Goal: Task Accomplishment & Management: Manage account settings

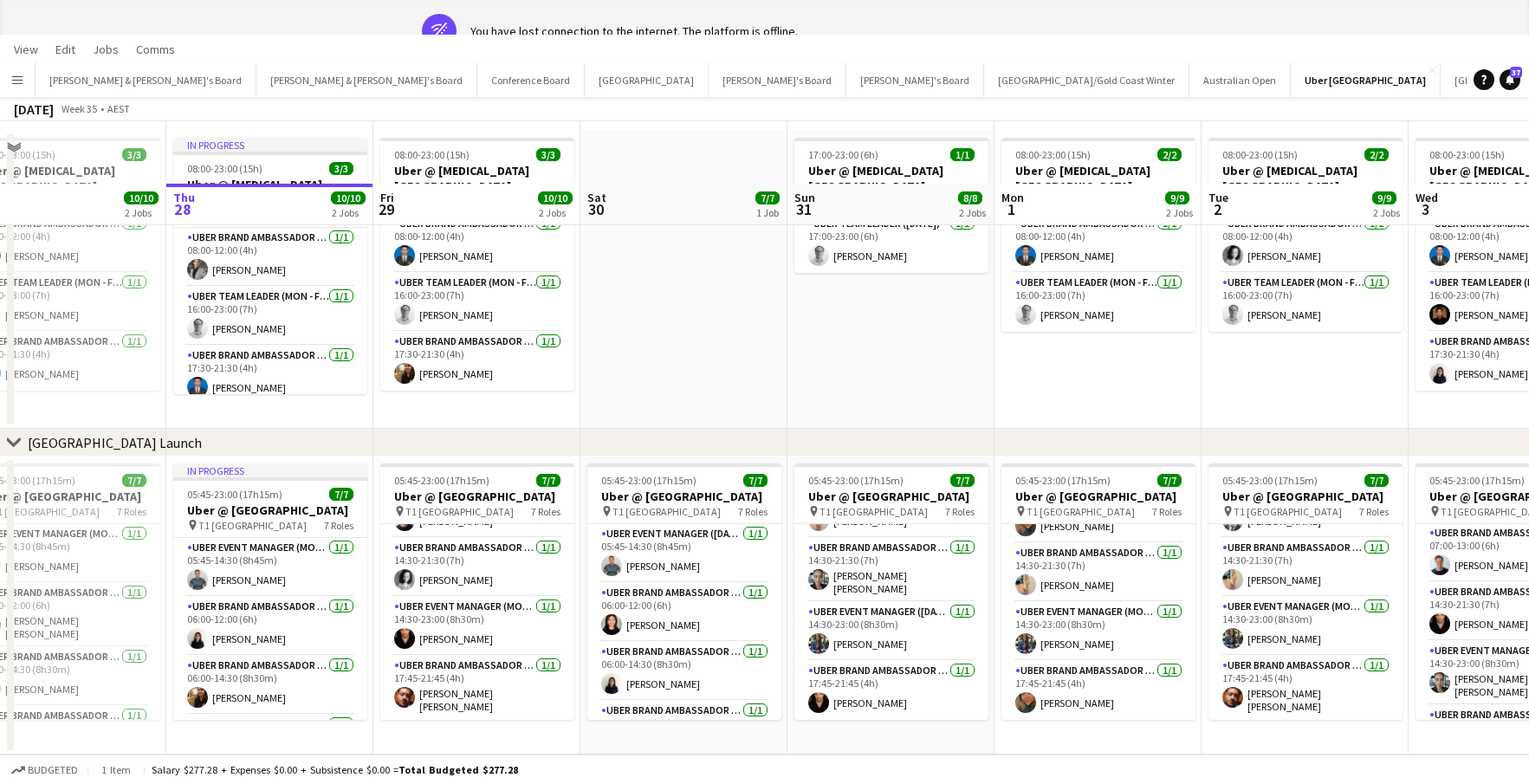
scroll to position [0, 663]
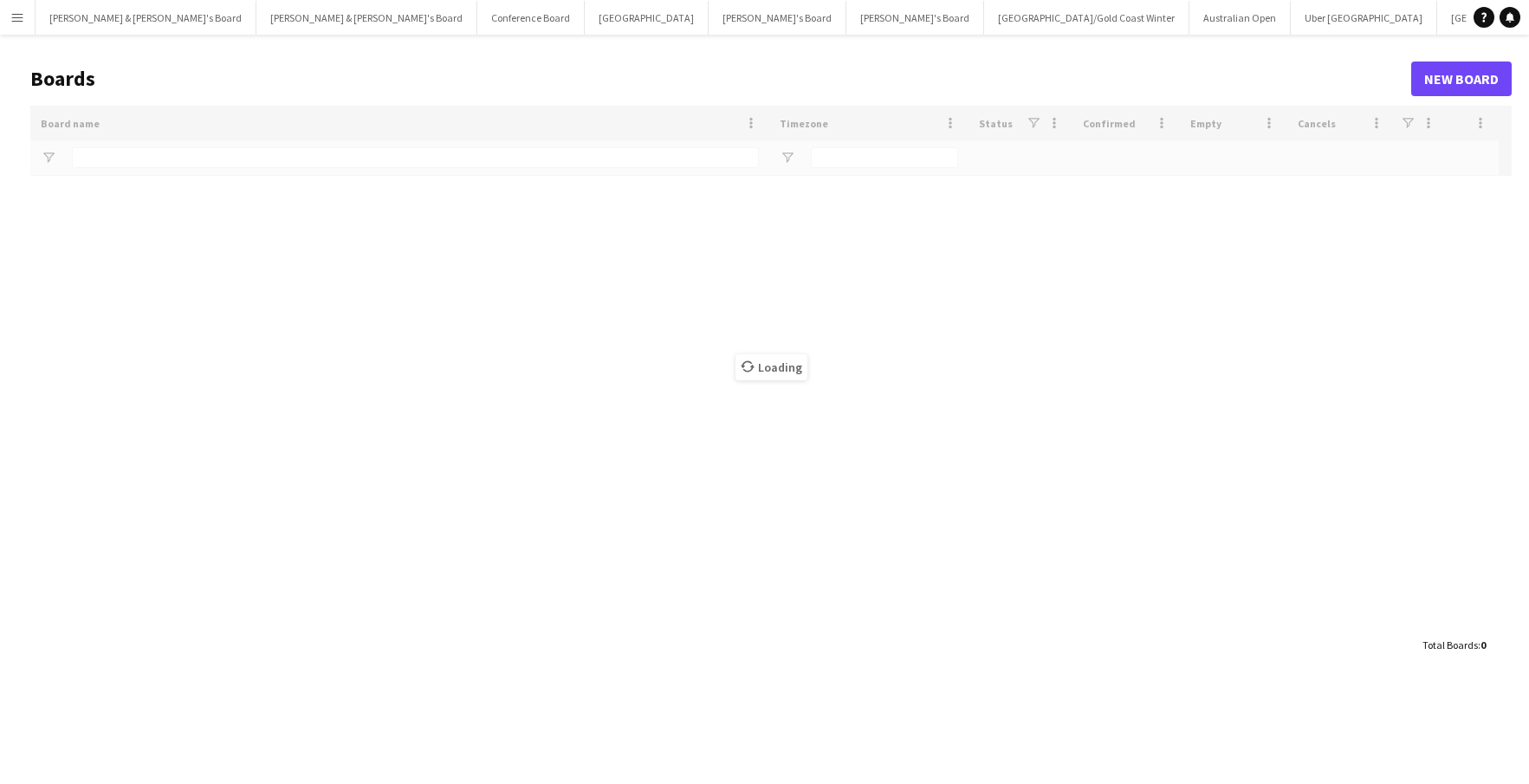
type input "*******"
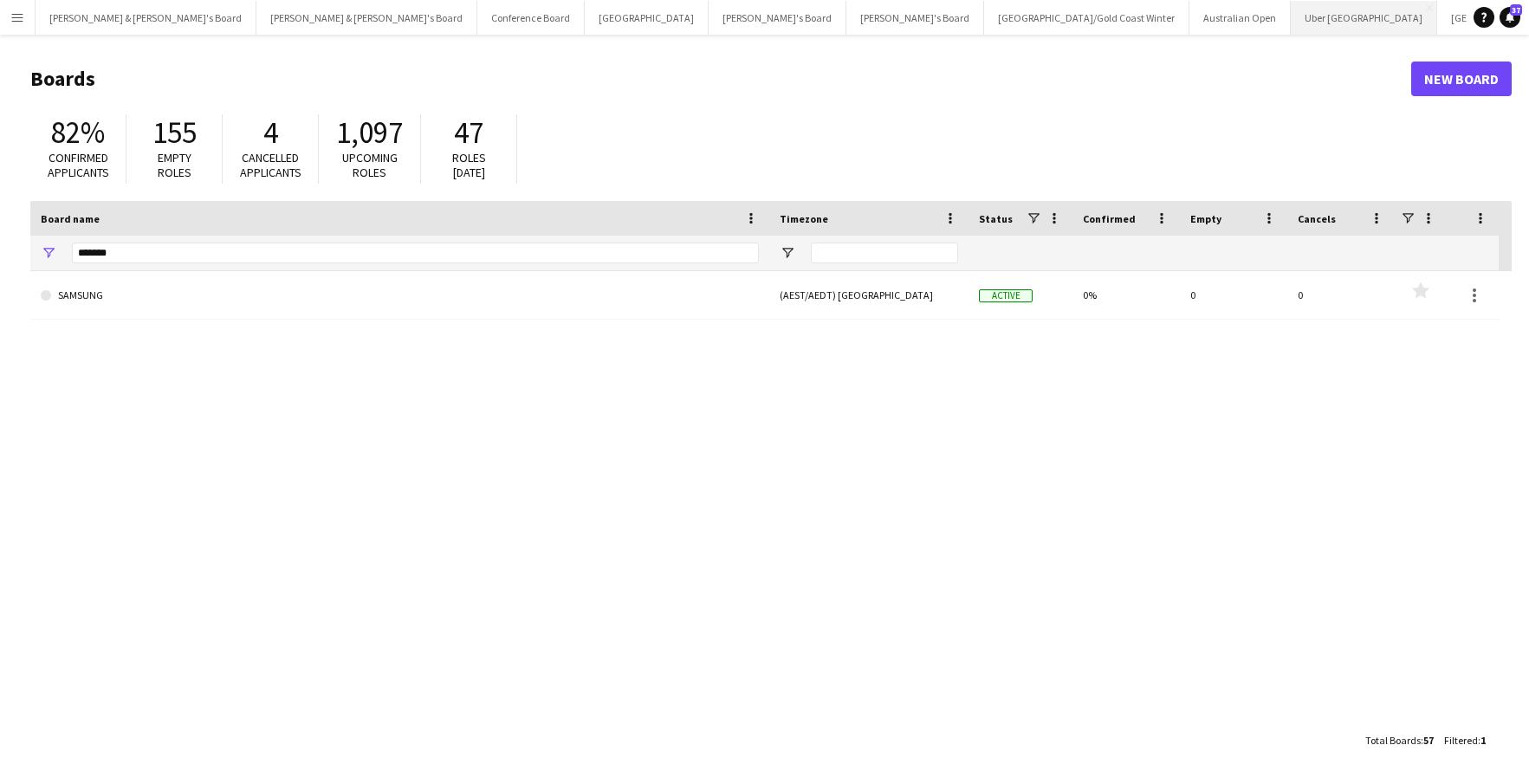
click at [1291, 16] on button "Uber Sydney Close" at bounding box center [1363, 18] width 146 height 34
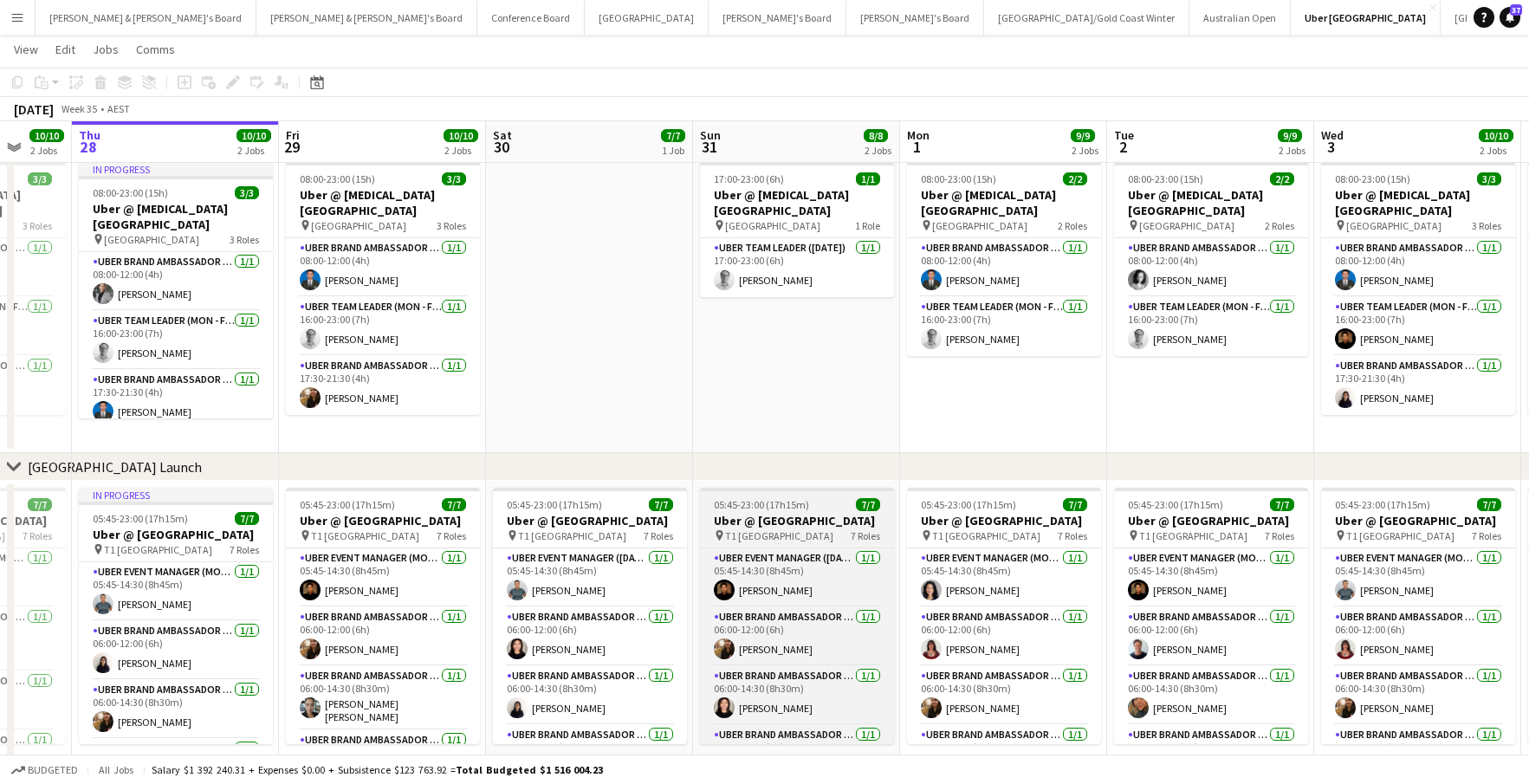
scroll to position [0, 551]
click at [813, 542] on span "T1 [GEOGRAPHIC_DATA]" at bounding box center [777, 535] width 108 height 13
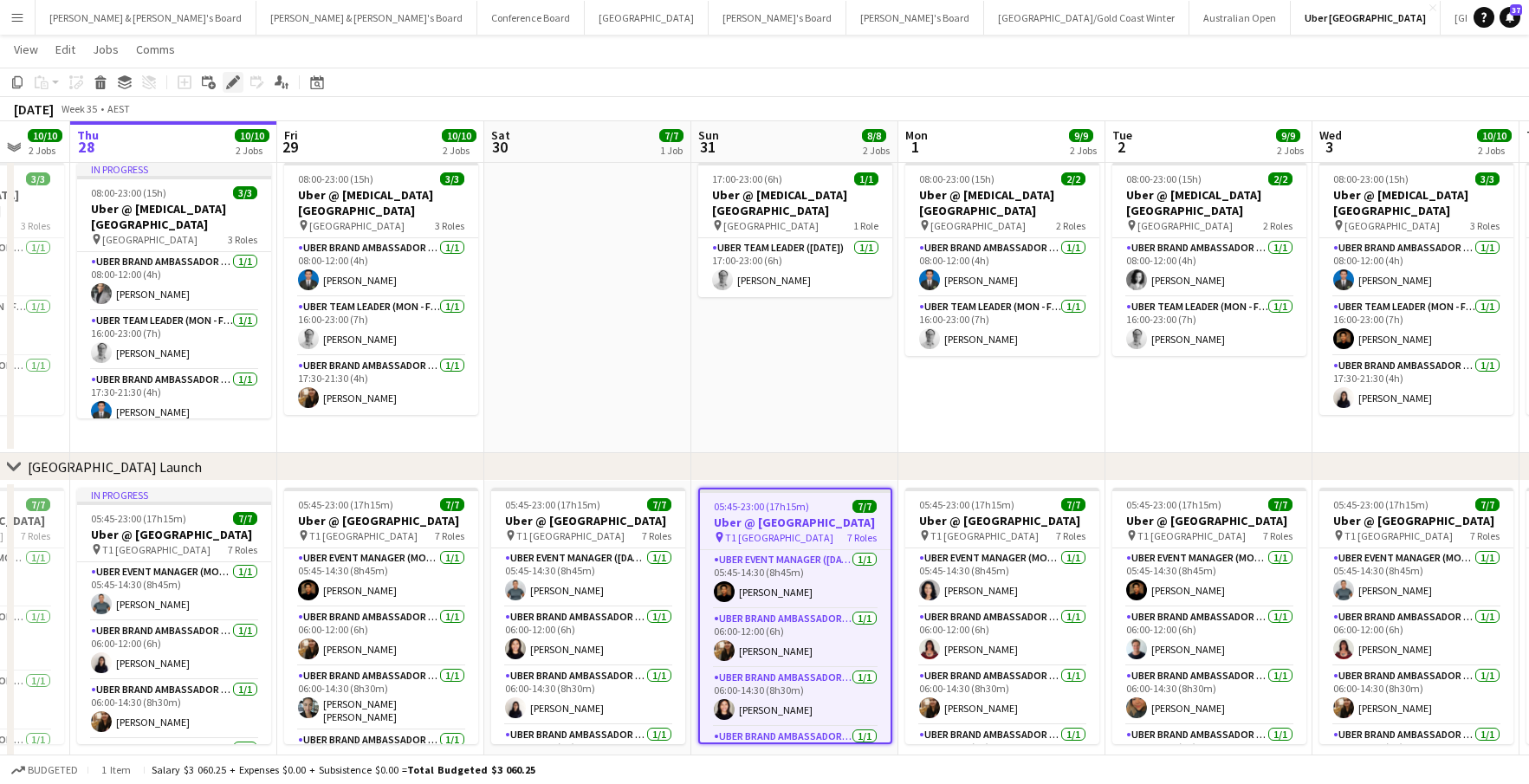
click at [232, 81] on icon at bounding box center [233, 83] width 9 height 9
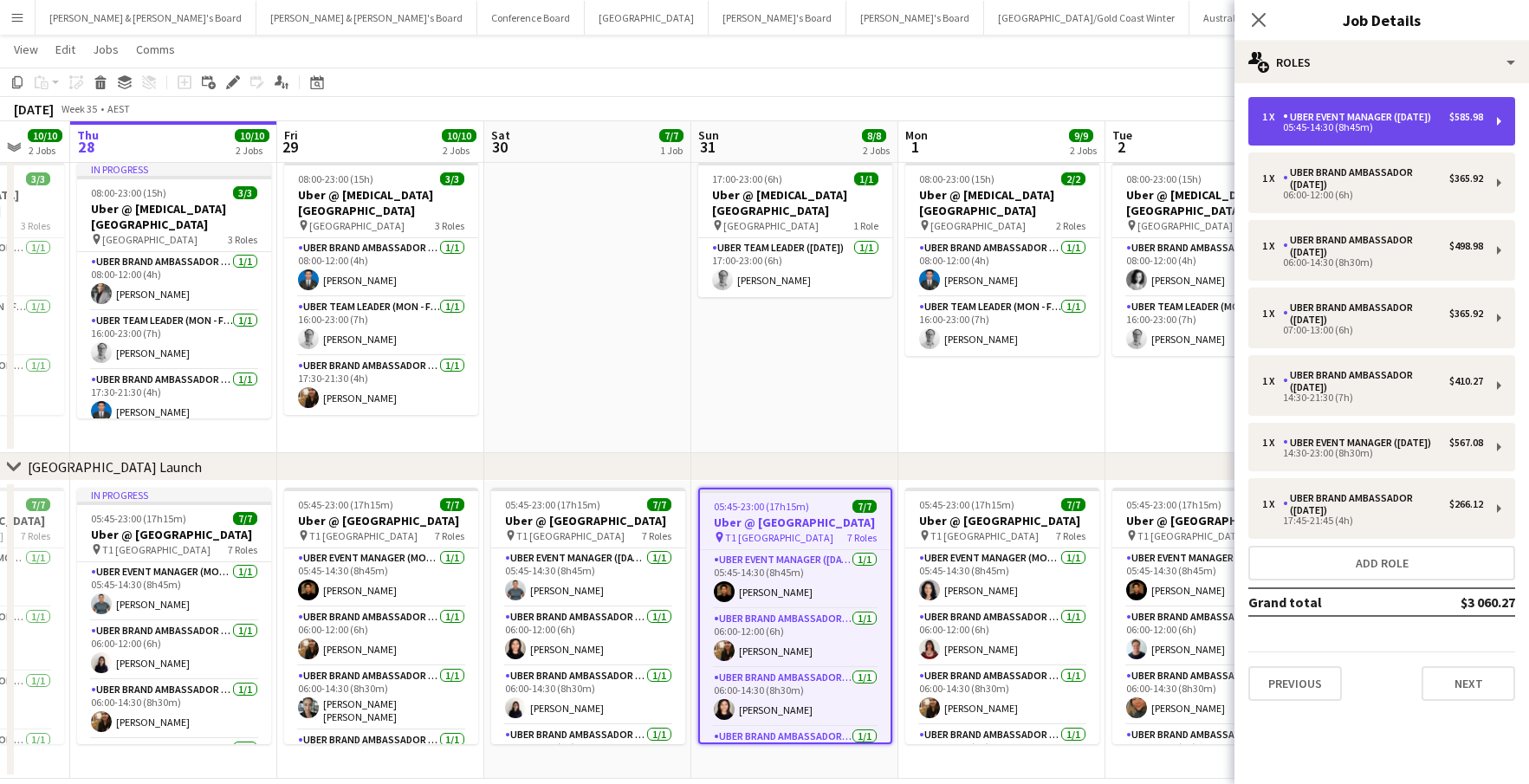
click at [1370, 118] on div "UBER Event Manager ([DATE])" at bounding box center [1360, 117] width 155 height 12
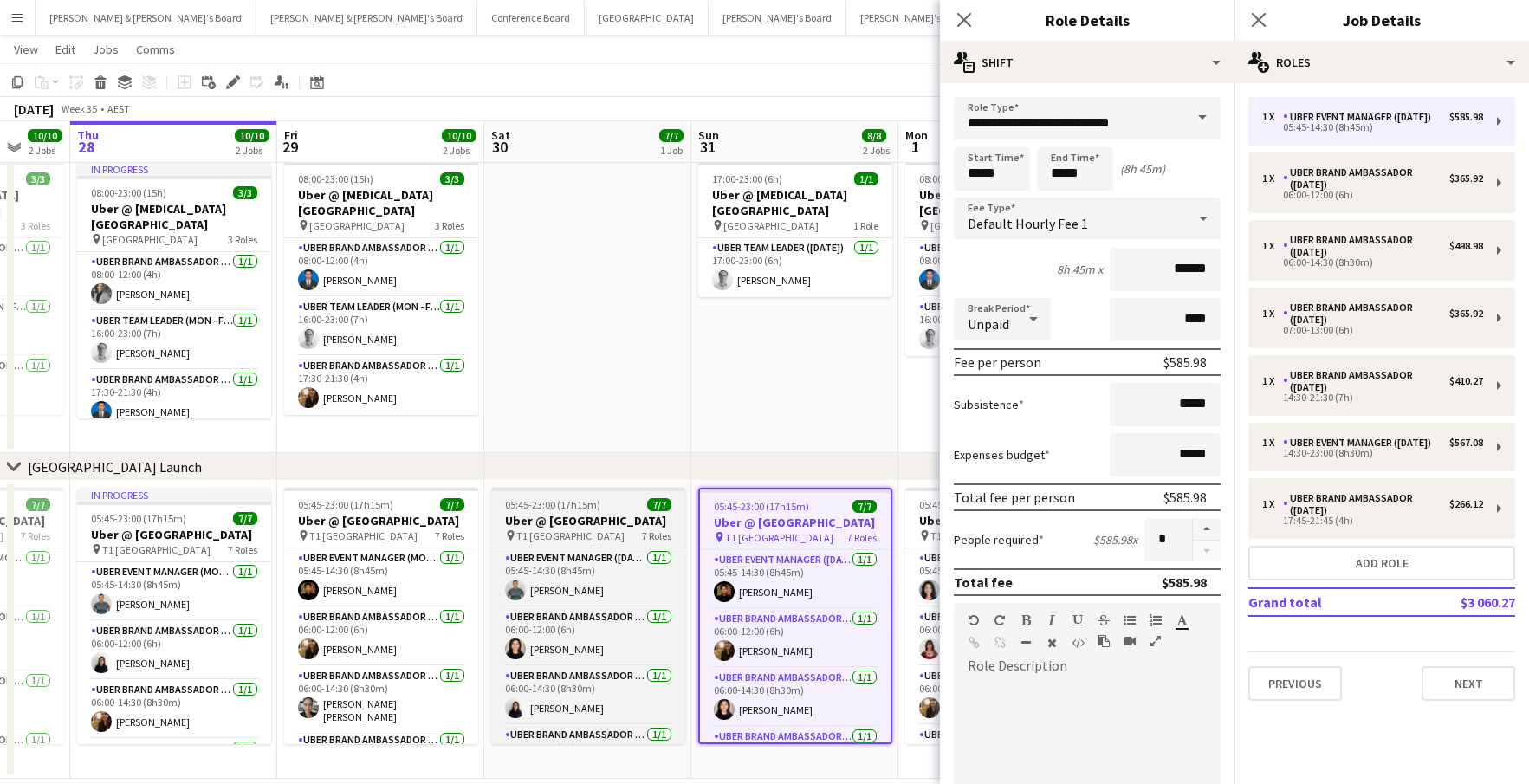
click at [593, 529] on h3 "Uber @ [GEOGRAPHIC_DATA]" at bounding box center [588, 520] width 194 height 16
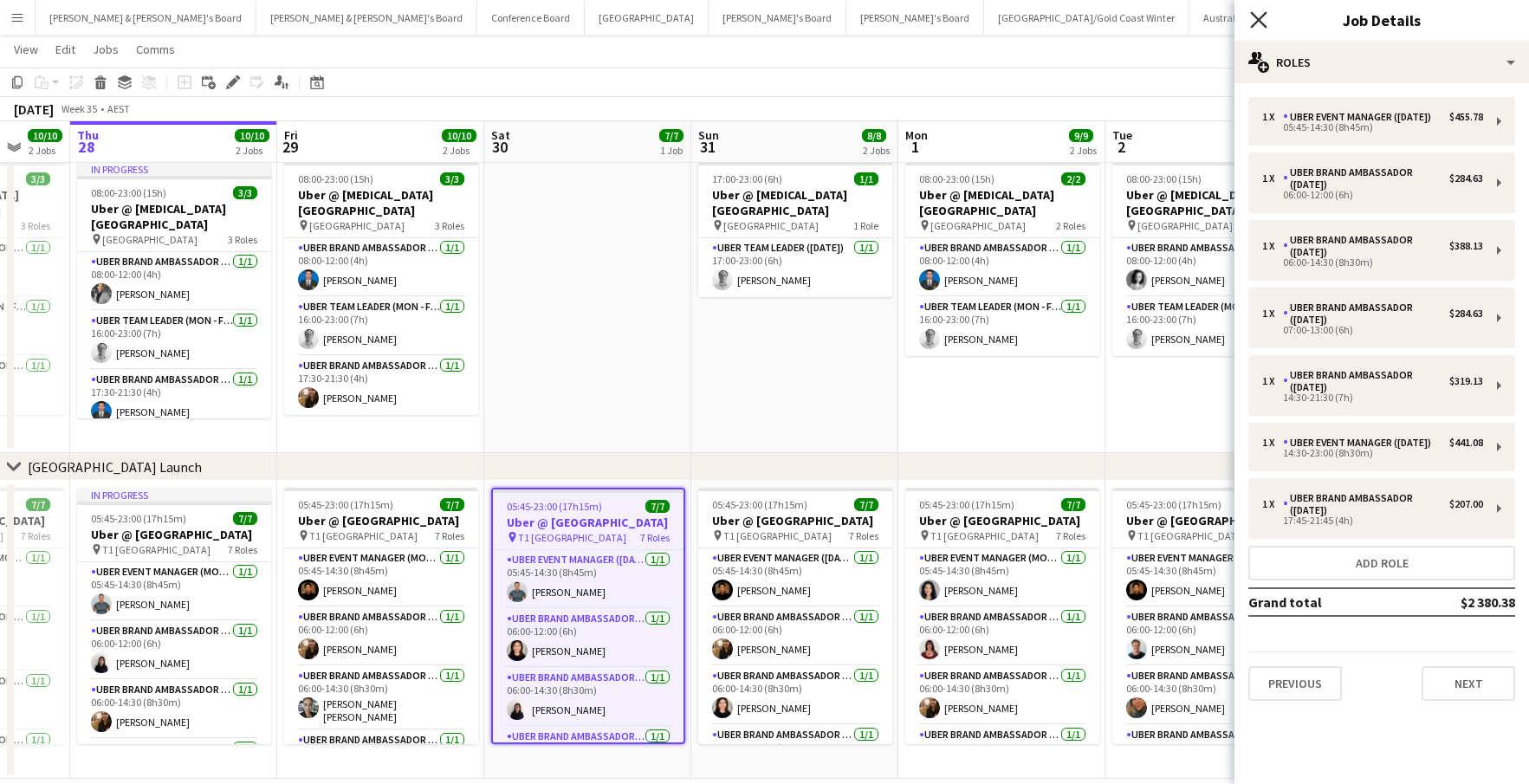
click at [1262, 18] on icon "Close pop-in" at bounding box center [1258, 19] width 16 height 16
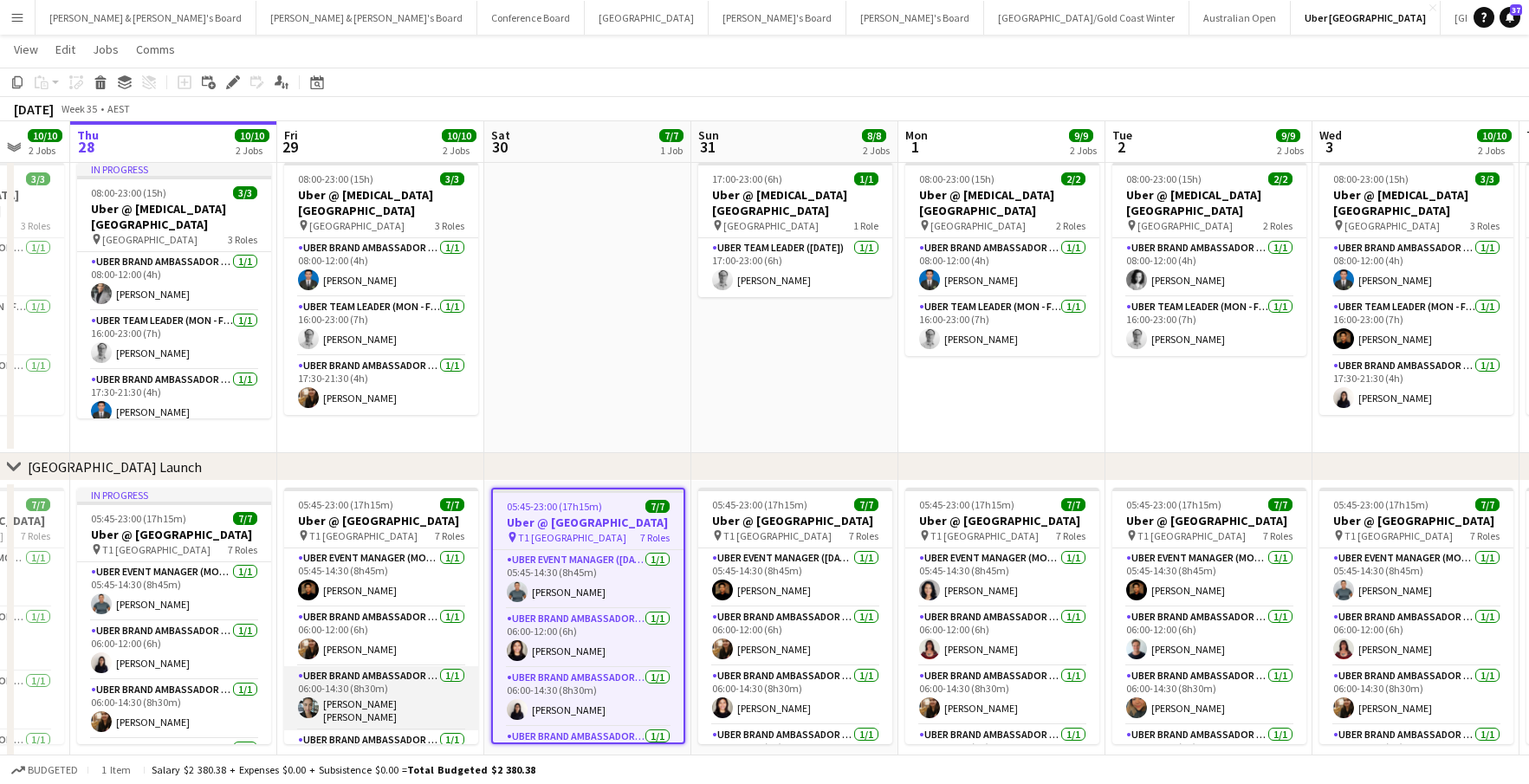
click at [404, 728] on app-card-role "UBER Brand Ambassador (Mon - Fri) [DATE] 06:00-14:30 (8h30m) [PERSON_NAME] [PER…" at bounding box center [381, 698] width 194 height 64
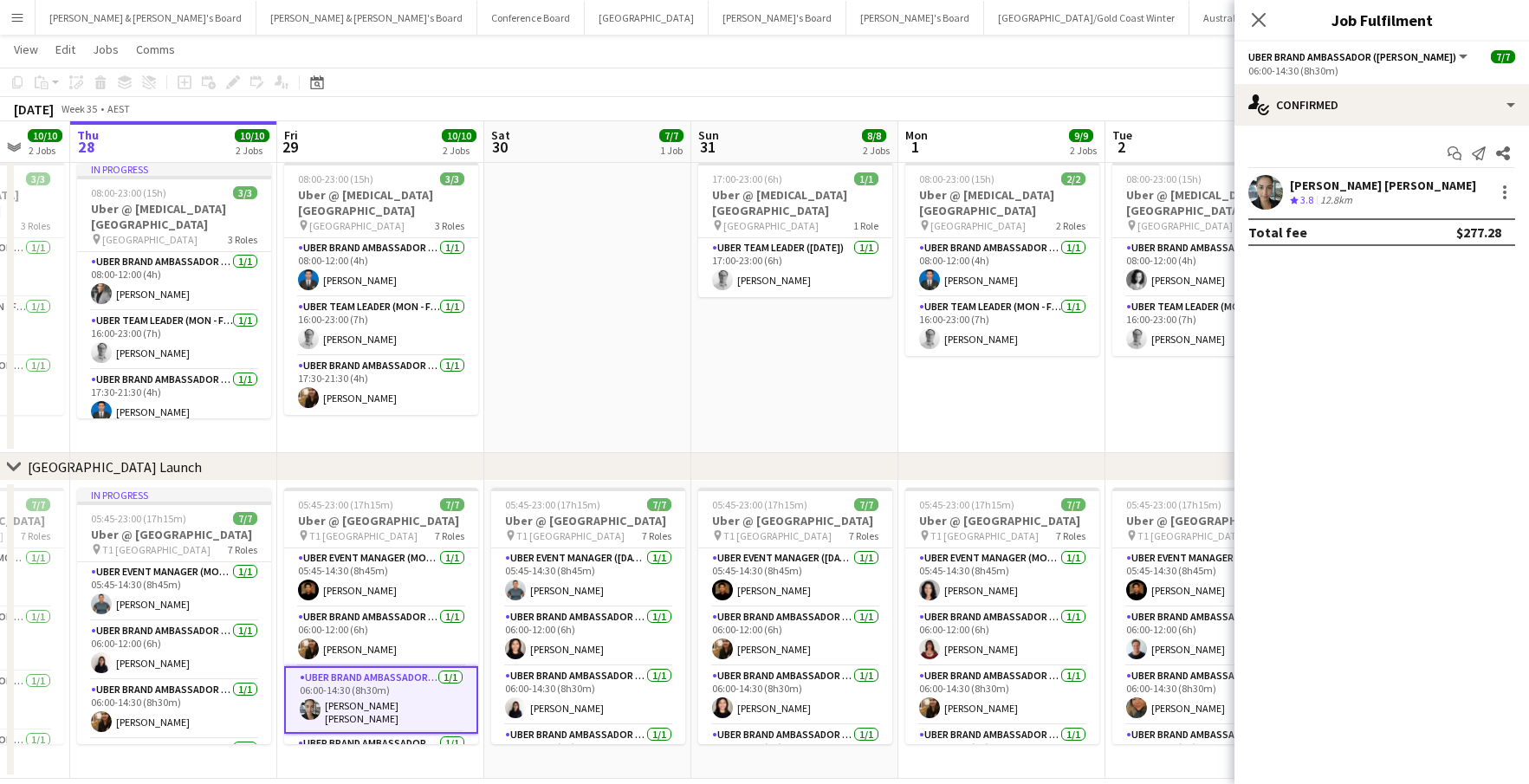
click at [1326, 188] on div "[PERSON_NAME] [PERSON_NAME]" at bounding box center [1383, 185] width 187 height 16
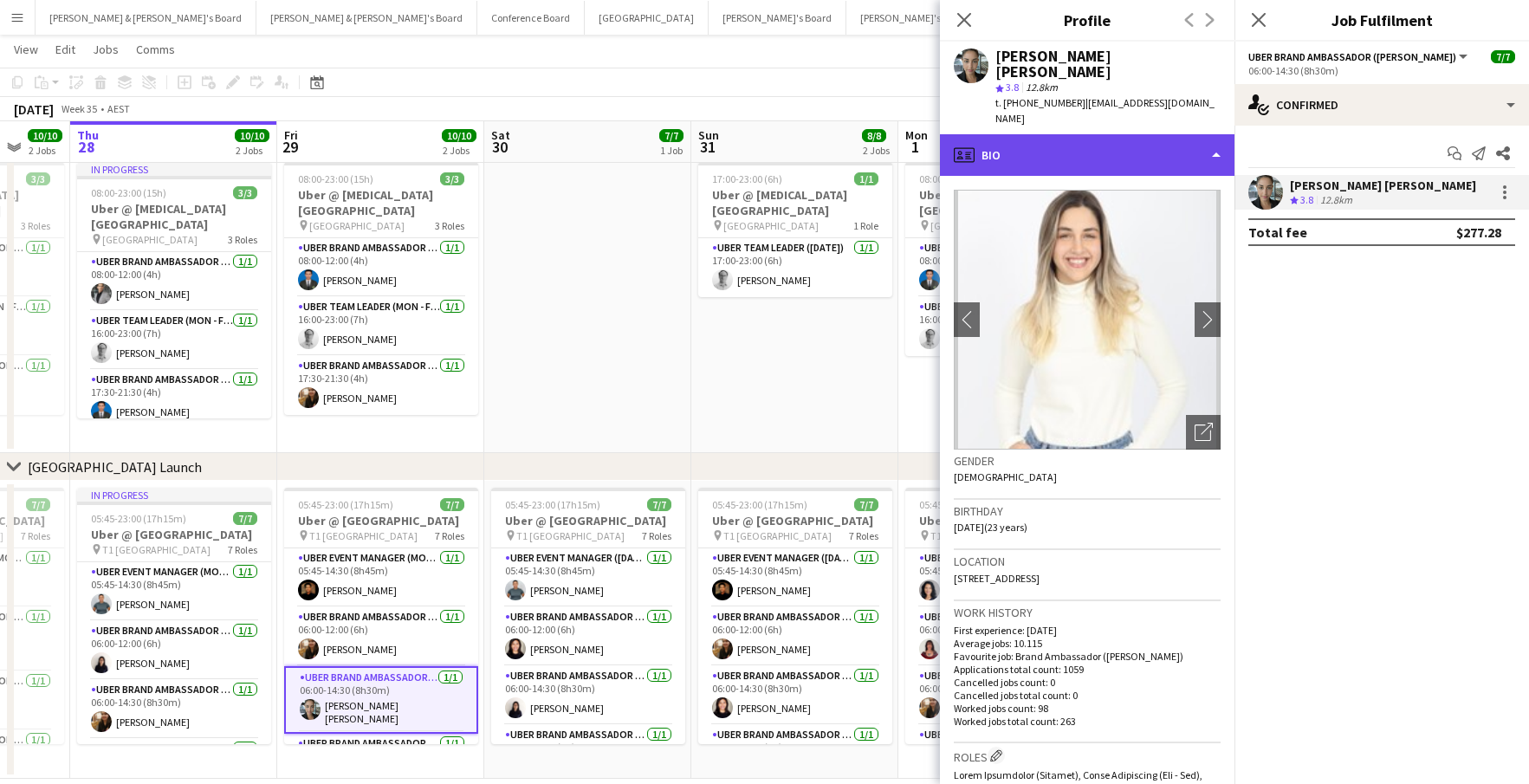
click at [1220, 134] on div "profile Bio" at bounding box center [1087, 155] width 294 height 41
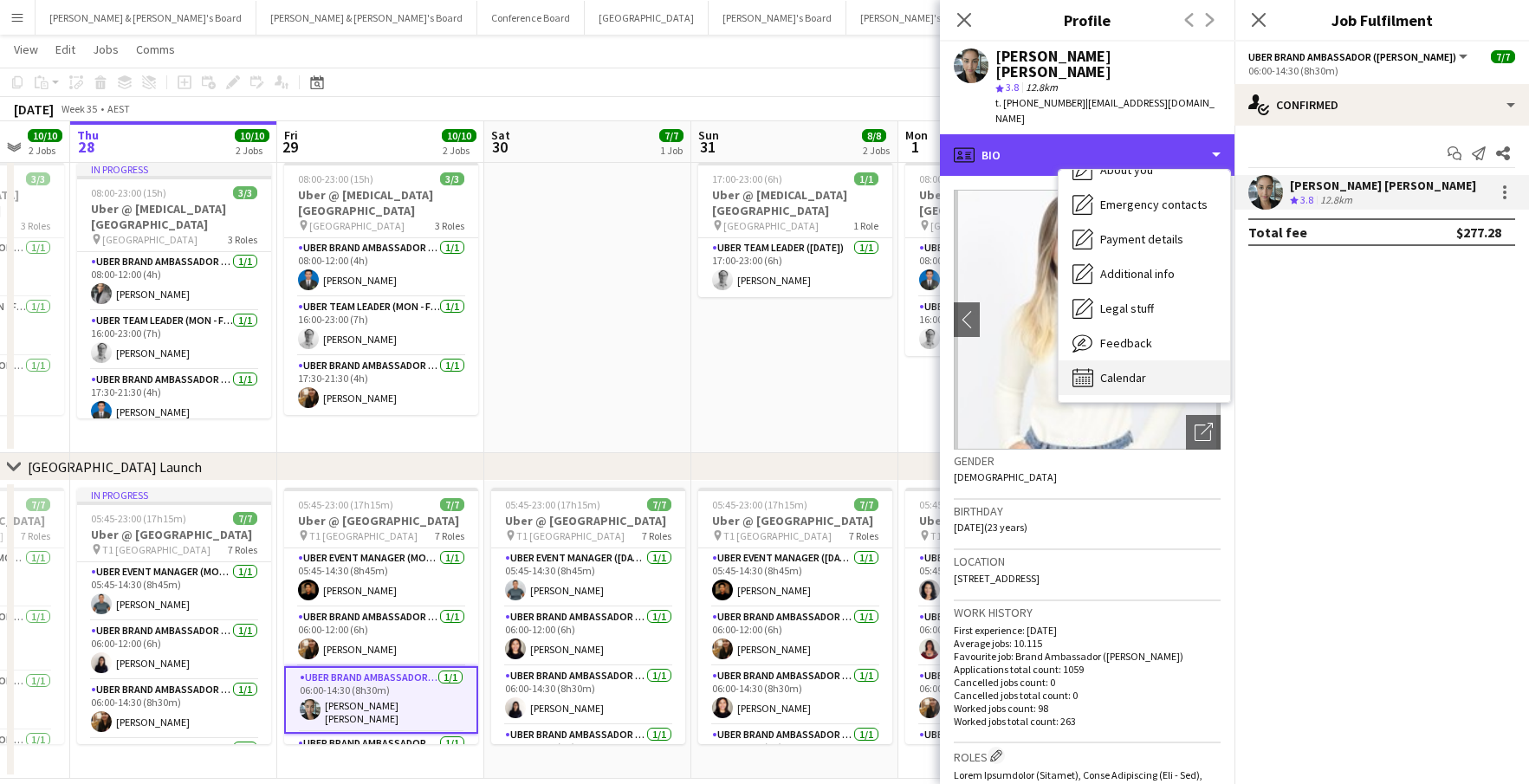
scroll to position [128, 0]
click at [1148, 360] on div "Calendar Calendar" at bounding box center [1144, 377] width 172 height 35
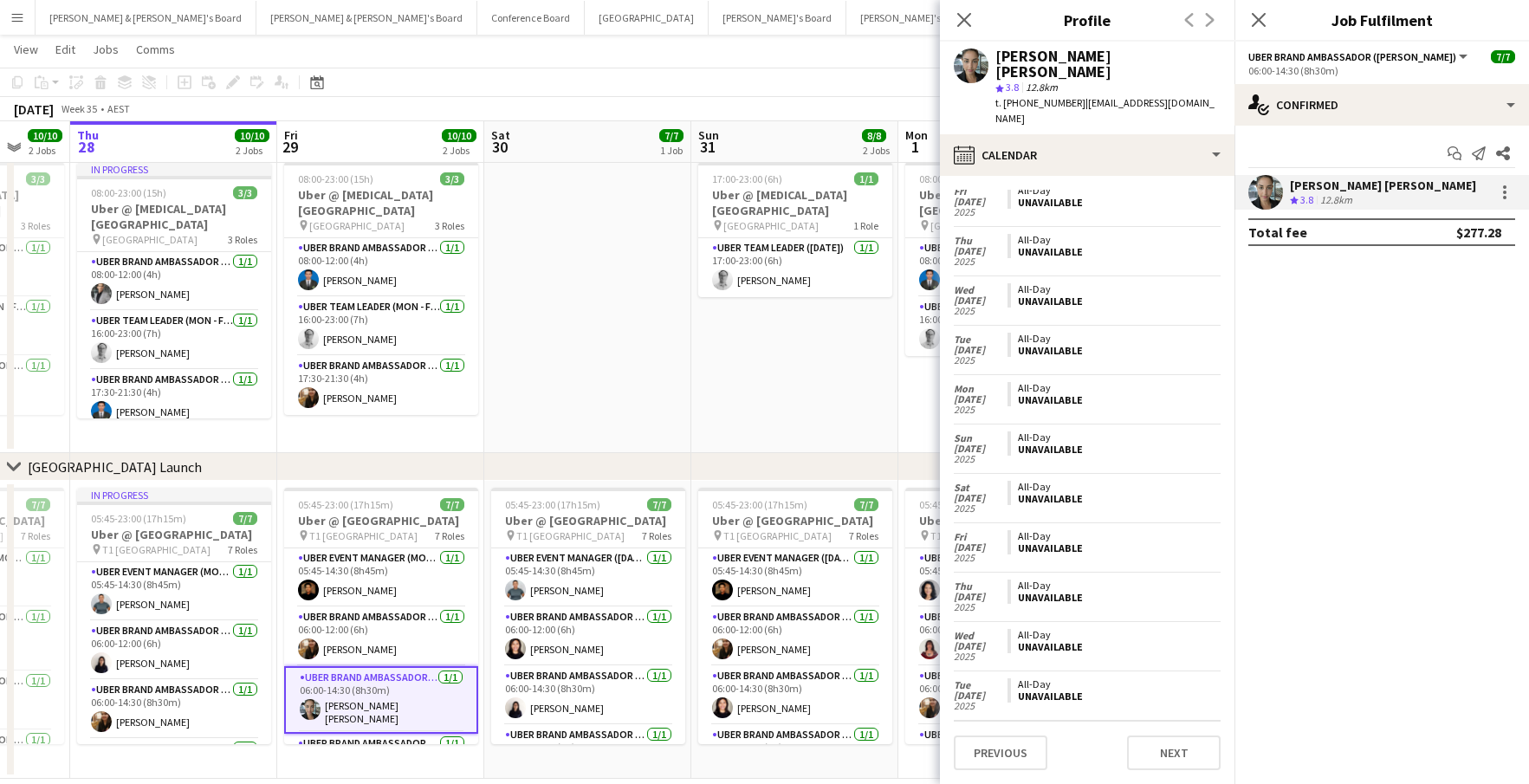
scroll to position [8144, 0]
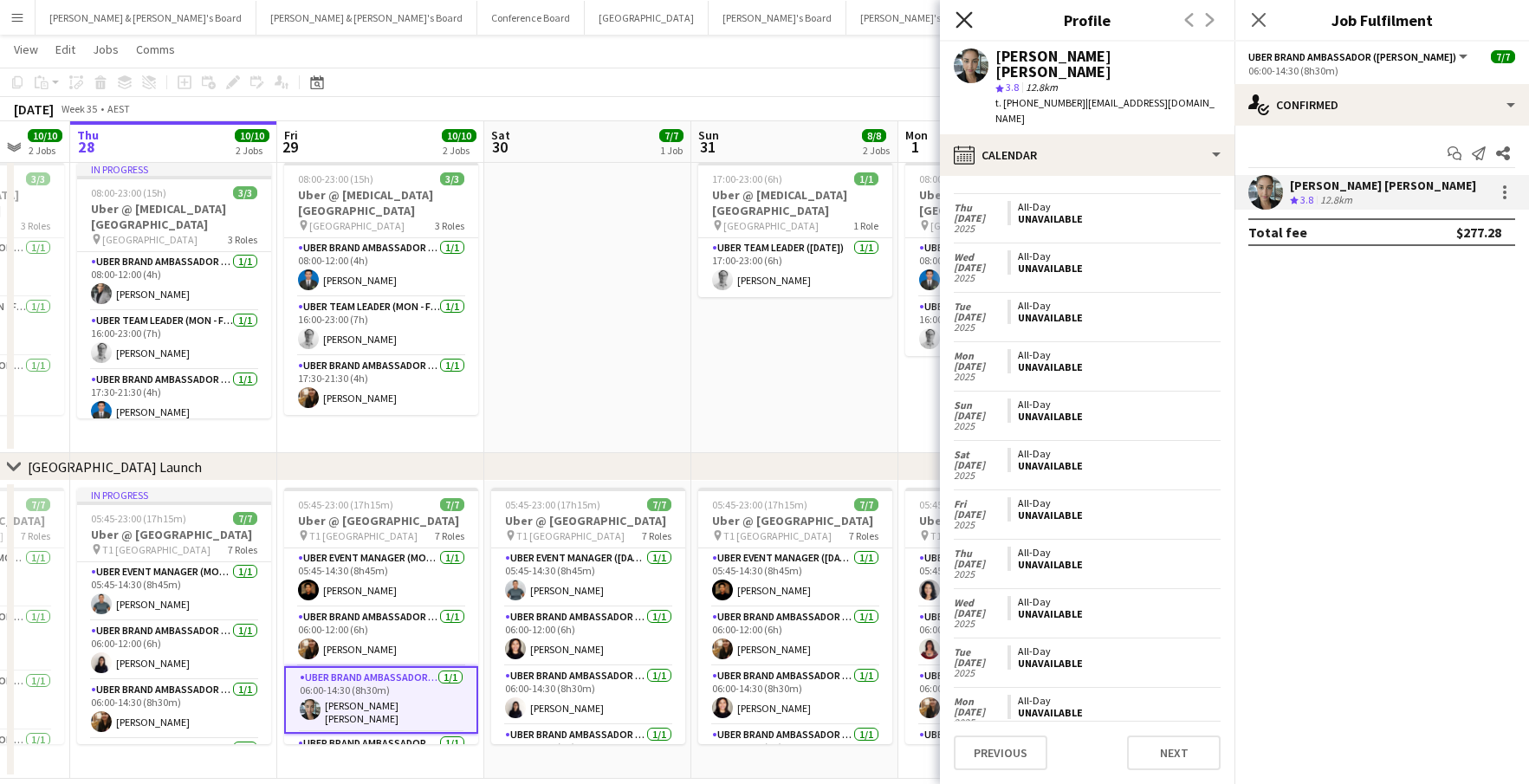
click at [965, 22] on icon at bounding box center [963, 19] width 16 height 16
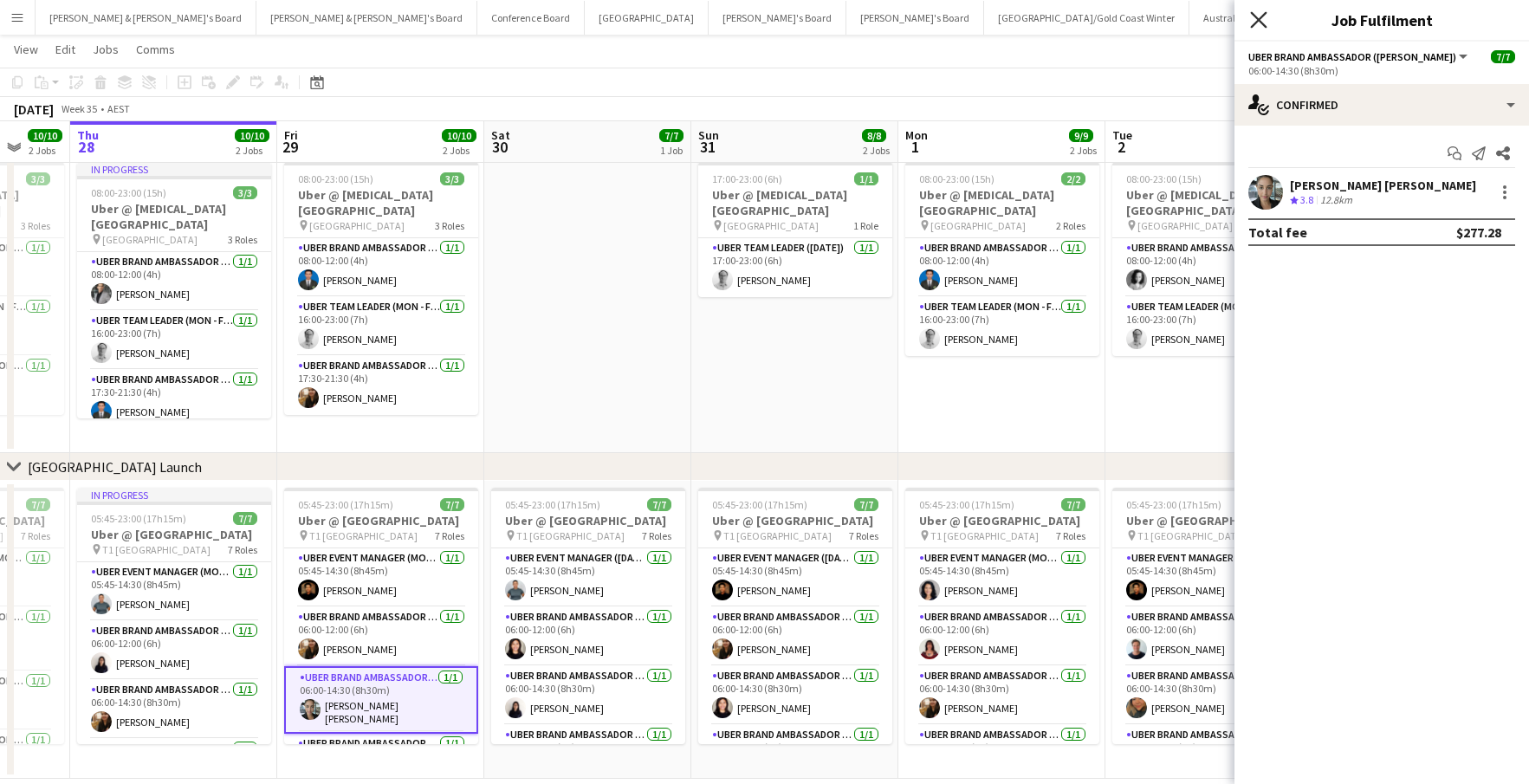
click at [1262, 24] on icon at bounding box center [1258, 19] width 16 height 16
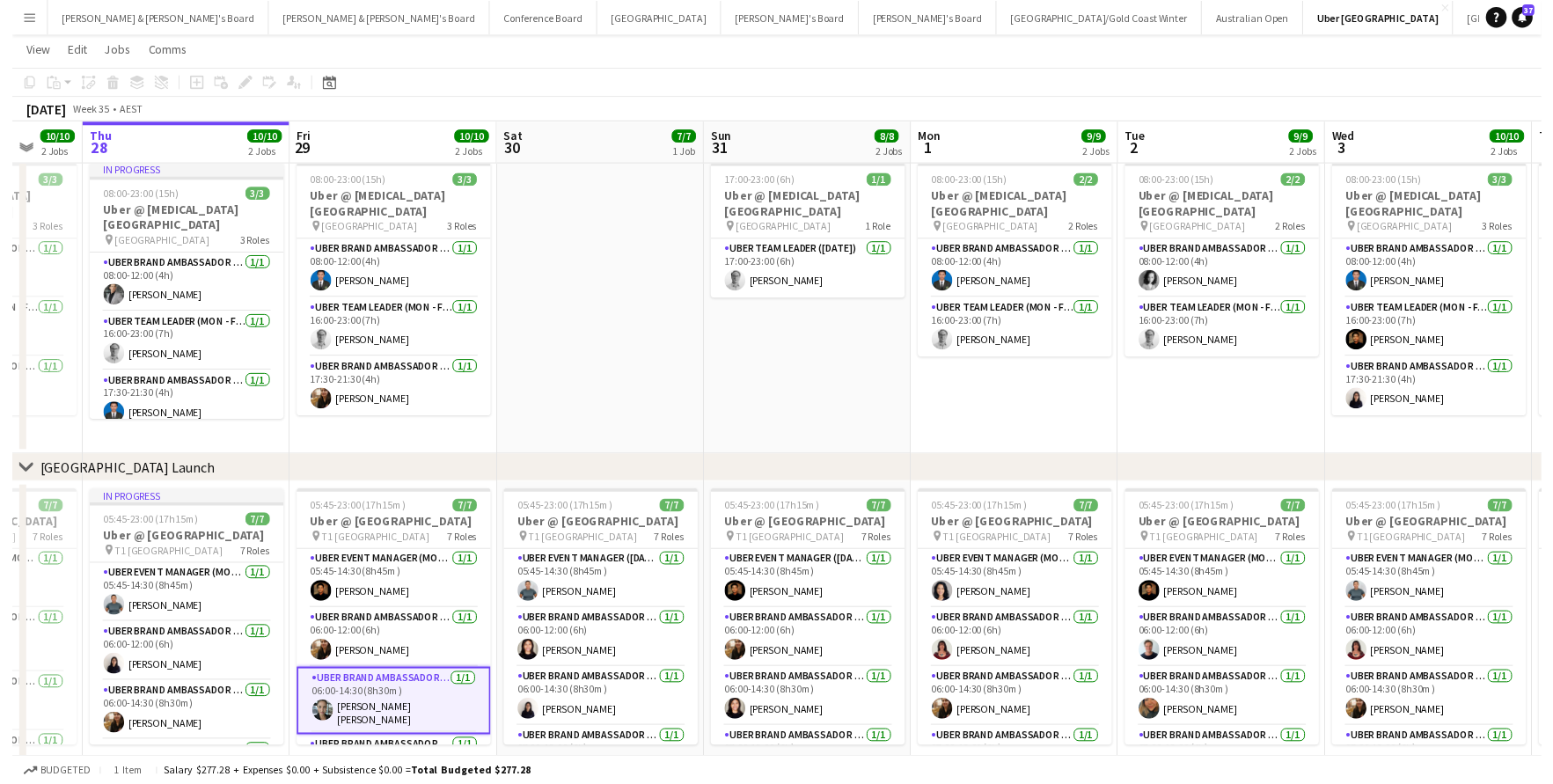
scroll to position [34, 0]
